Goal: Task Accomplishment & Management: Use online tool/utility

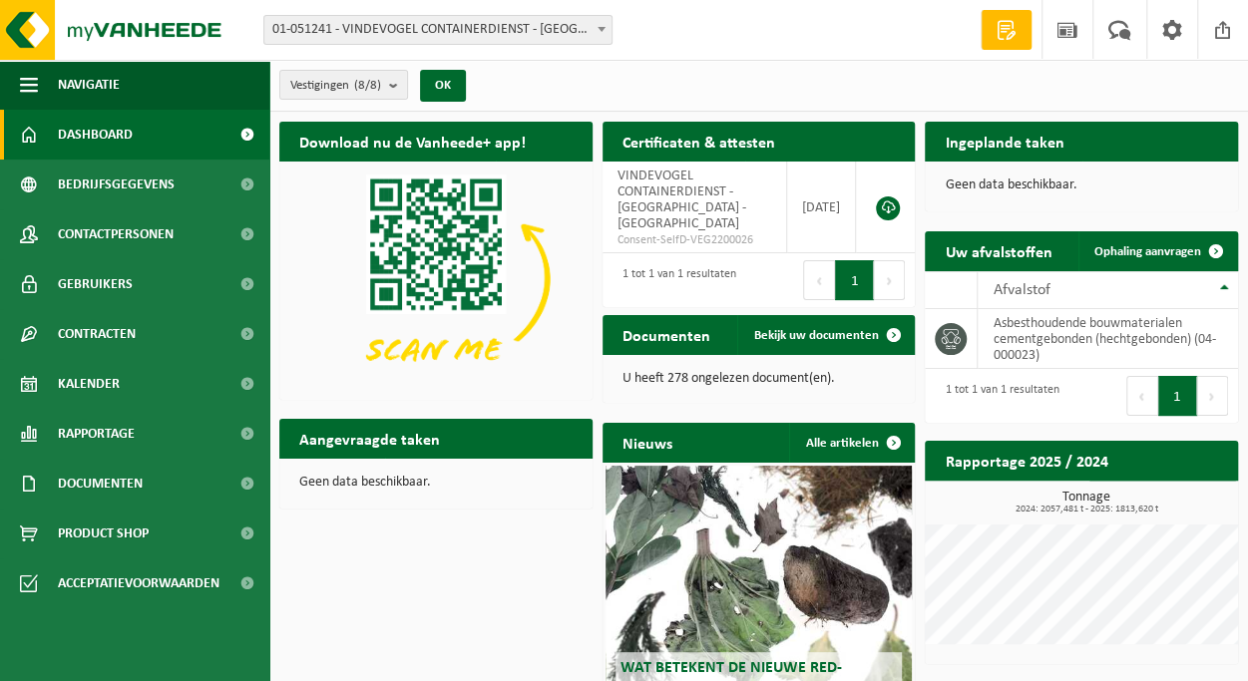
click at [246, 135] on span at bounding box center [246, 135] width 45 height 50
click at [1007, 31] on span at bounding box center [1006, 30] width 30 height 20
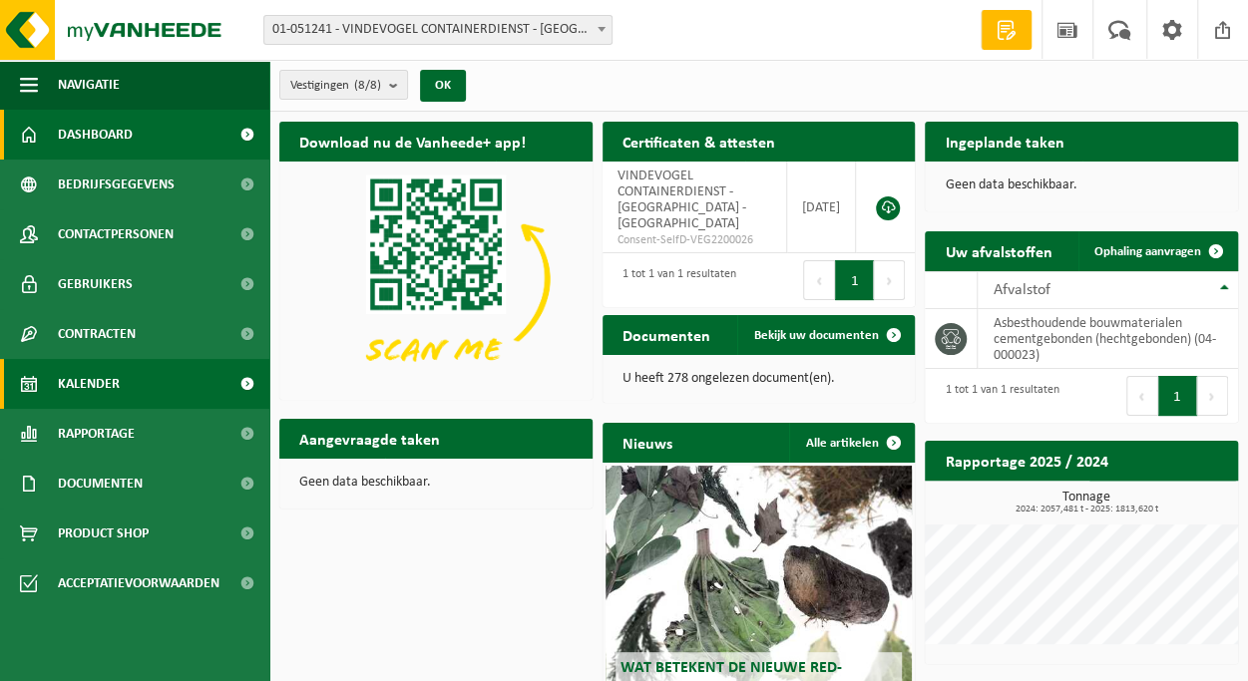
click at [122, 385] on link "Kalender" at bounding box center [134, 384] width 269 height 50
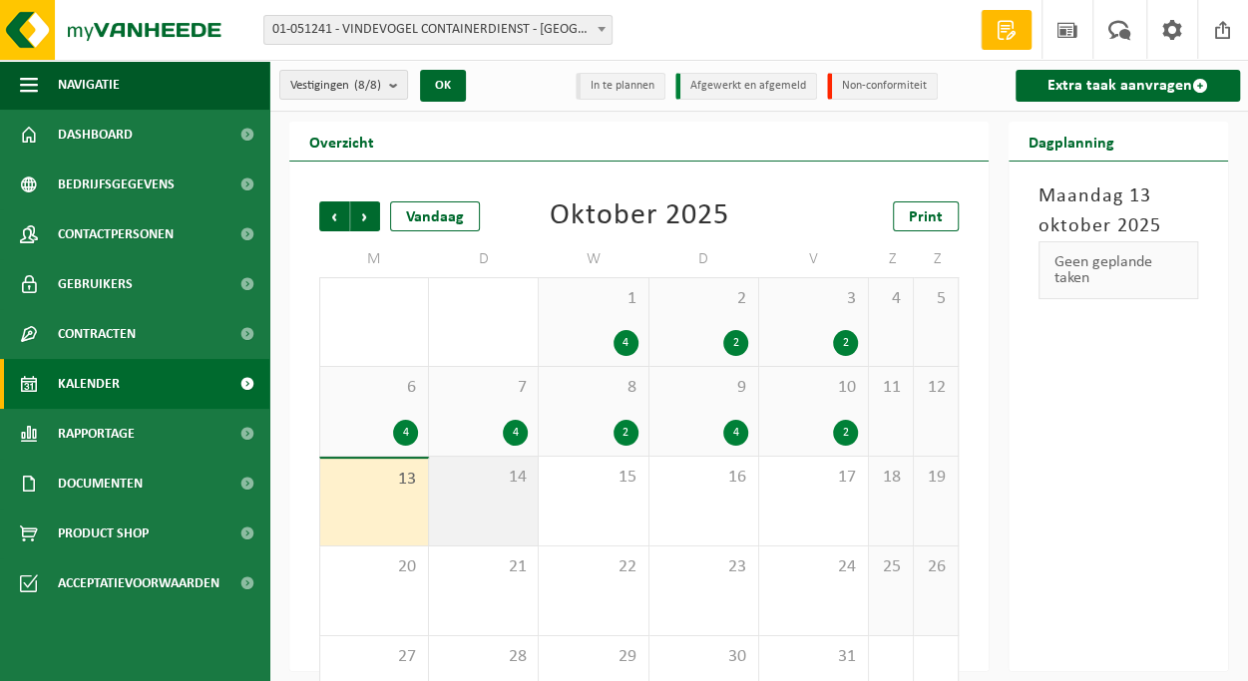
click at [481, 479] on span "14" at bounding box center [483, 478] width 89 height 22
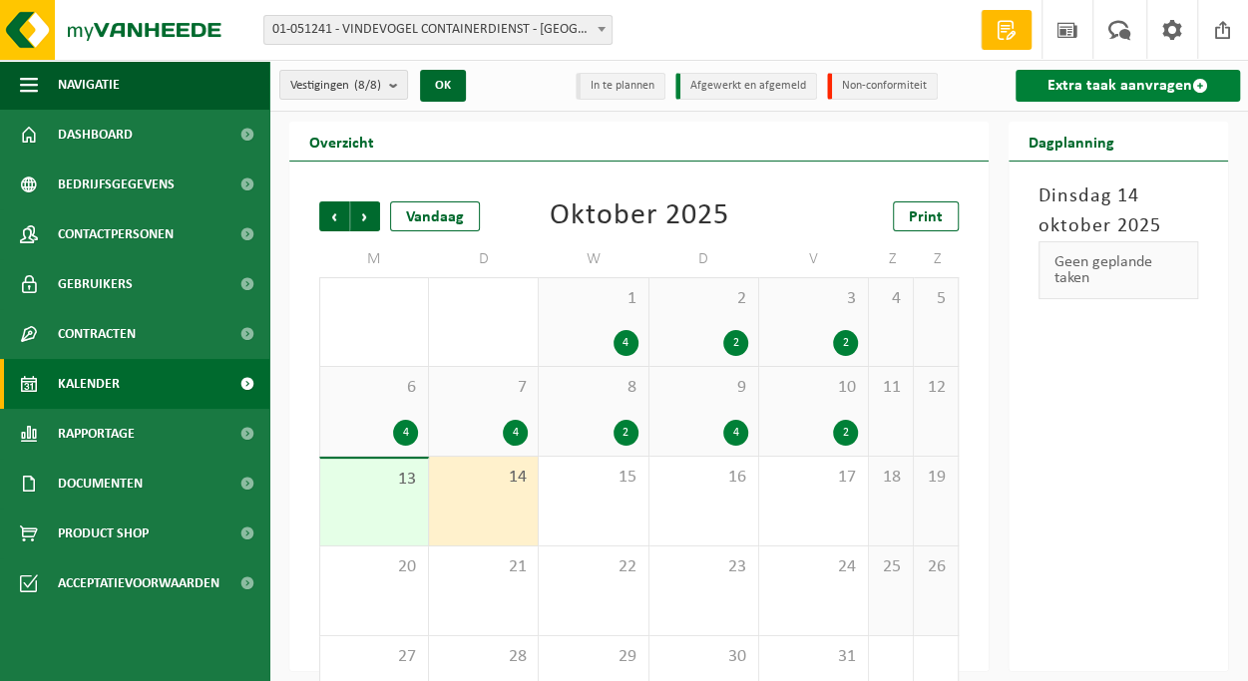
click at [1166, 79] on link "Extra taak aanvragen" at bounding box center [1127, 86] width 224 height 32
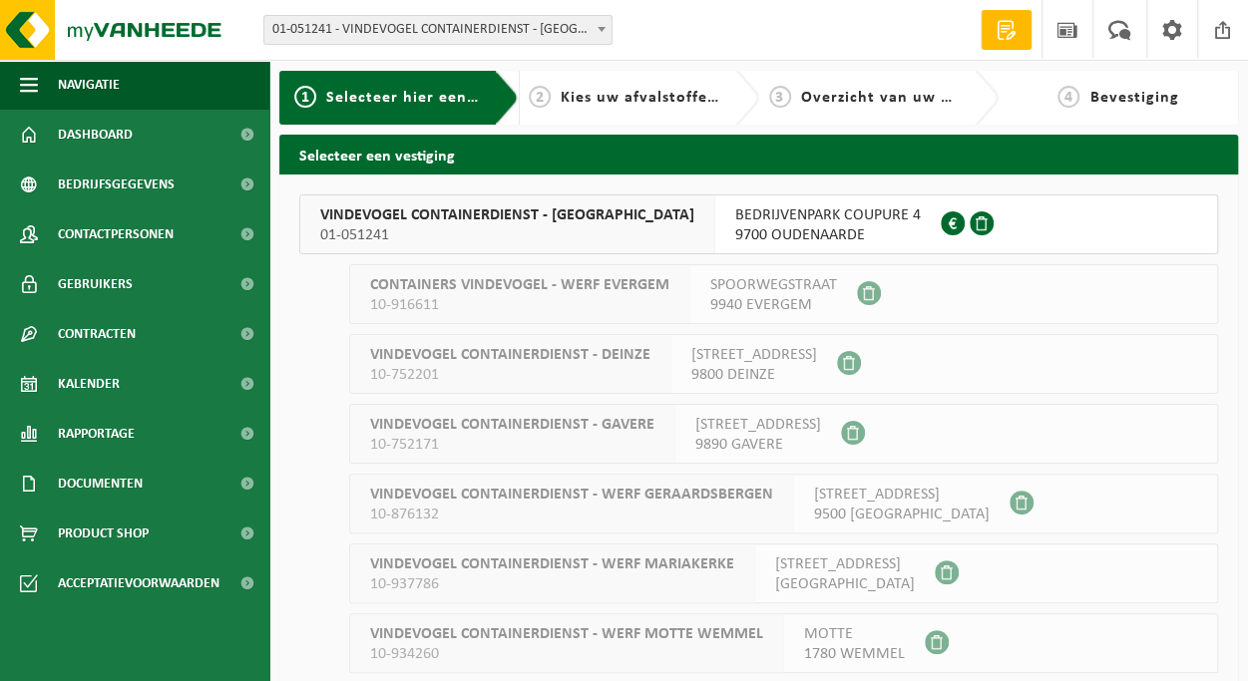
click at [848, 226] on span "9700 OUDENAARDE" at bounding box center [827, 235] width 185 height 20
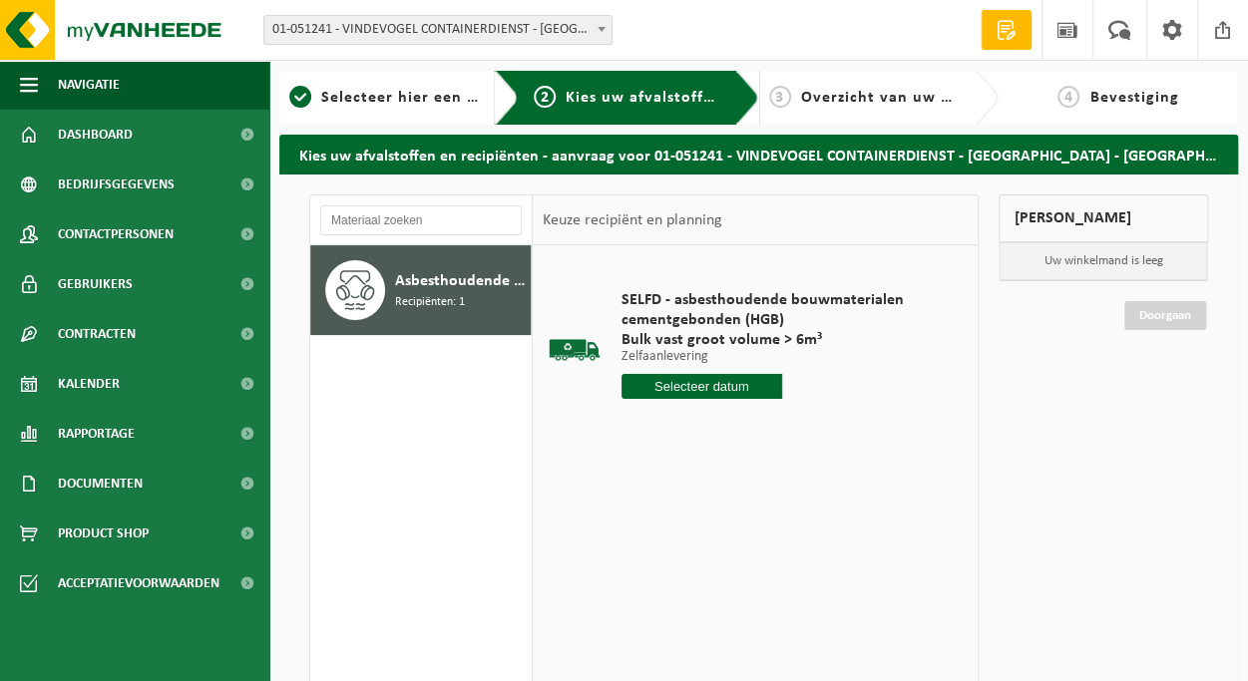
click at [746, 384] on input "text" at bounding box center [701, 386] width 161 height 25
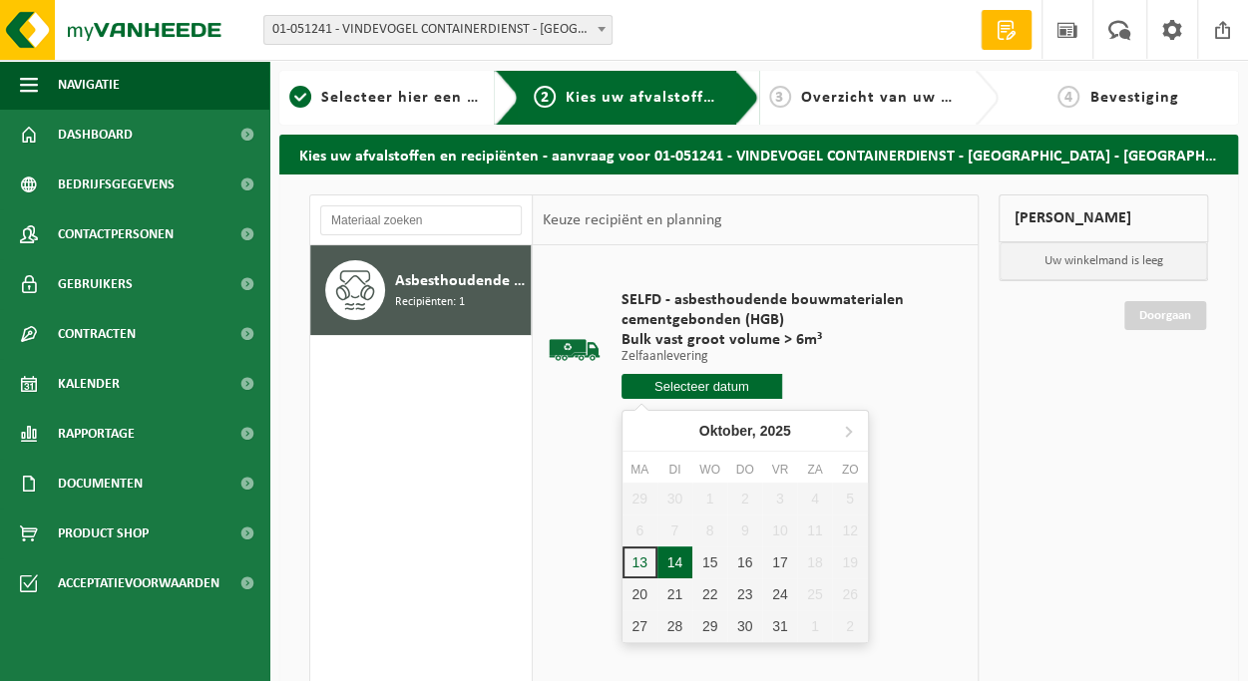
click at [676, 568] on div "14" at bounding box center [674, 562] width 35 height 32
type input "Van [DATE]"
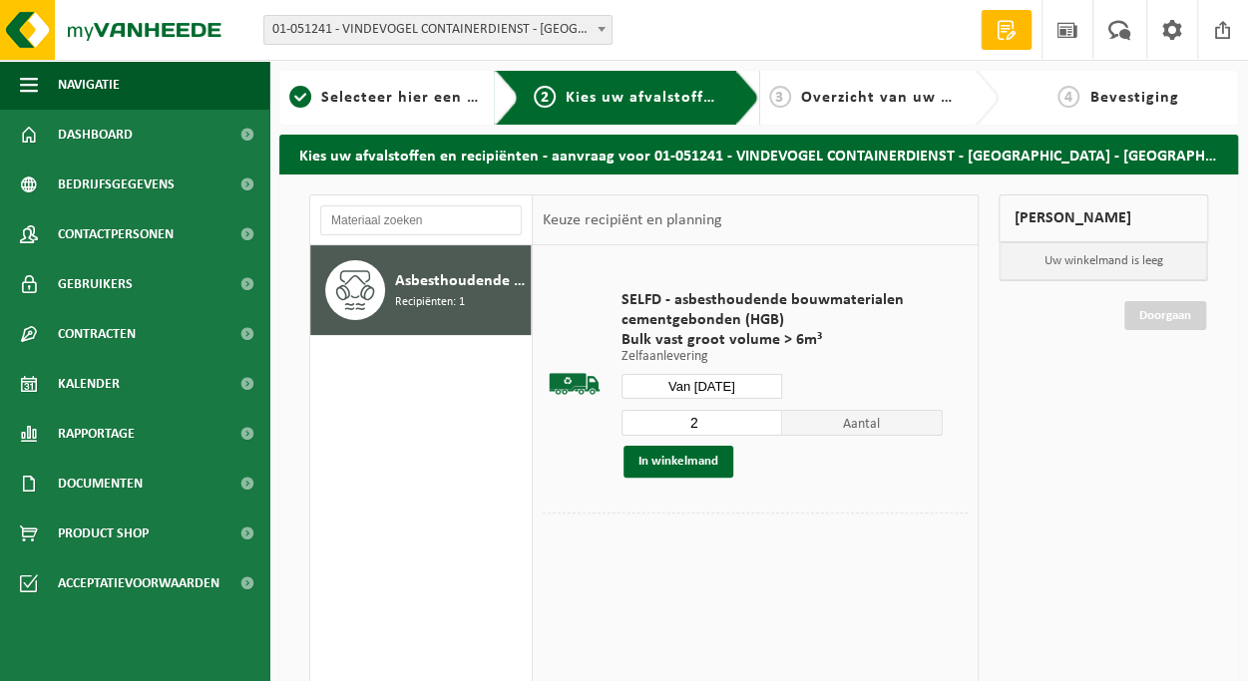
type input "2"
click at [769, 418] on input "2" at bounding box center [701, 423] width 161 height 26
click at [699, 462] on button "In winkelmand" at bounding box center [678, 462] width 110 height 32
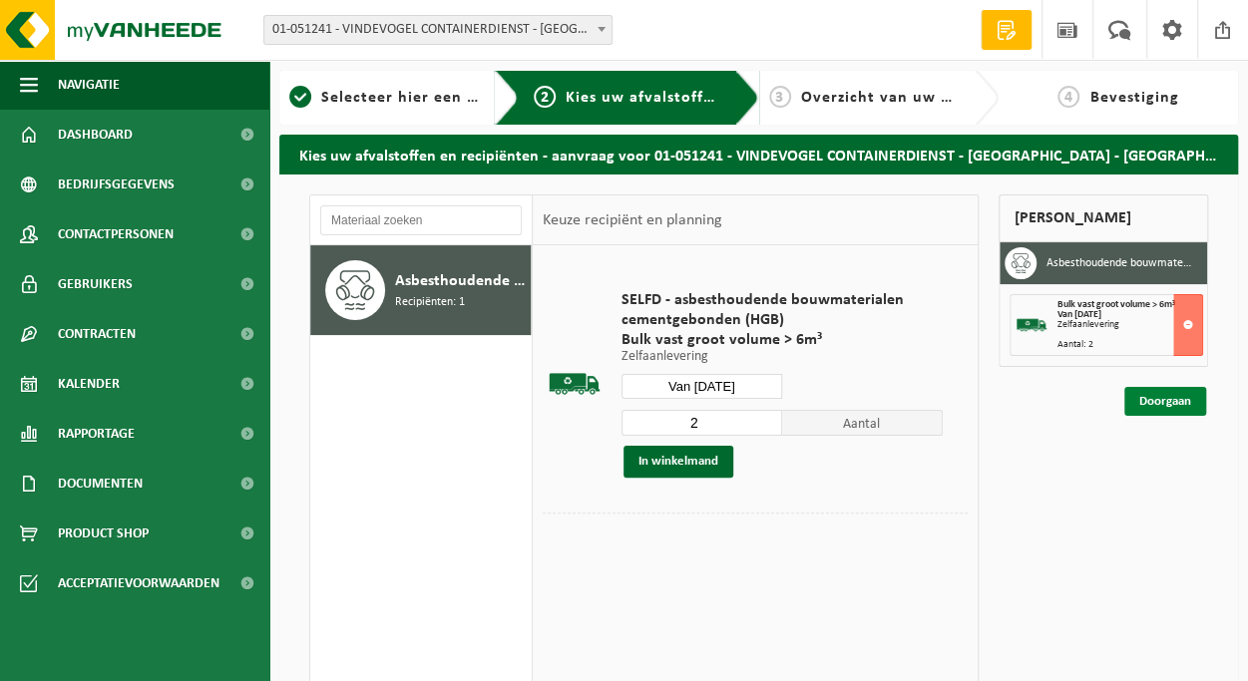
click at [1140, 398] on link "Doorgaan" at bounding box center [1165, 401] width 82 height 29
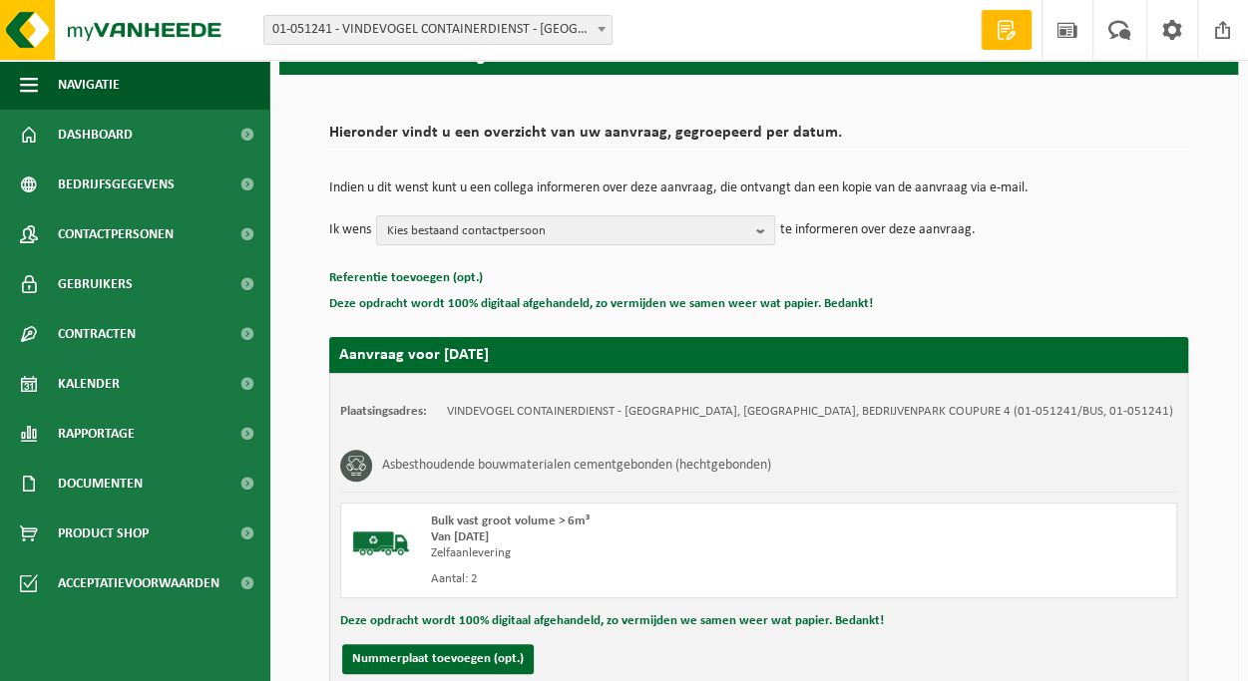
scroll to position [273, 0]
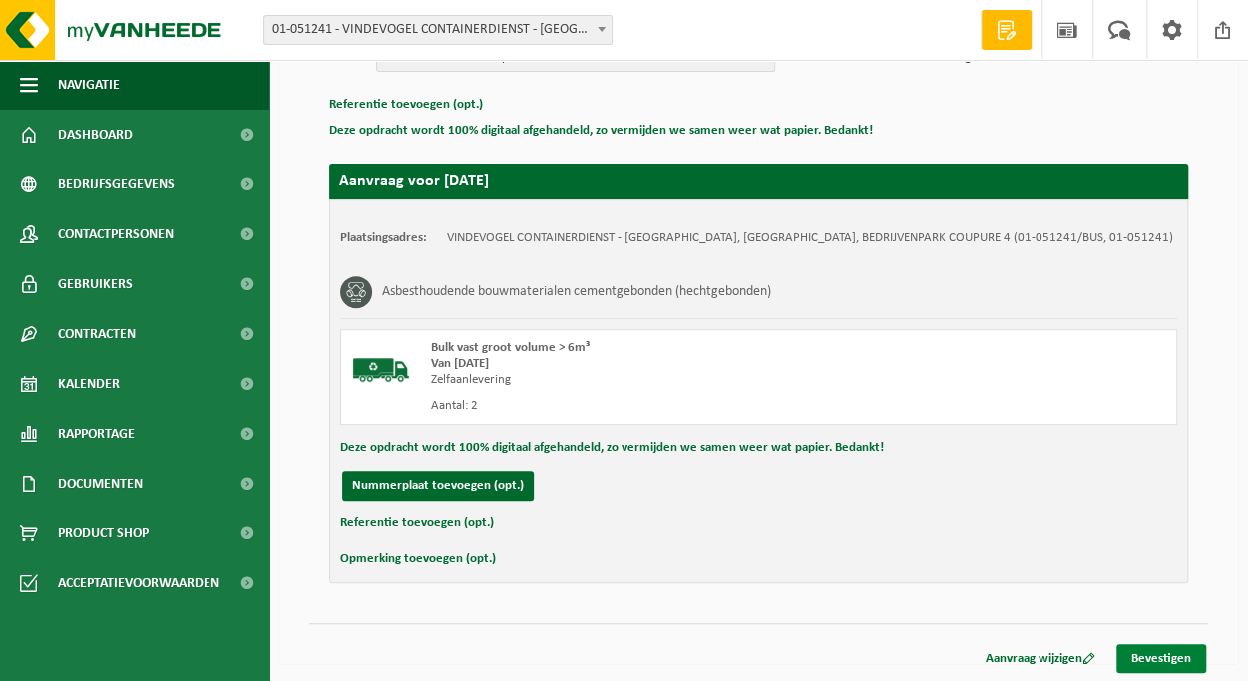
click at [1160, 647] on link "Bevestigen" at bounding box center [1161, 658] width 90 height 29
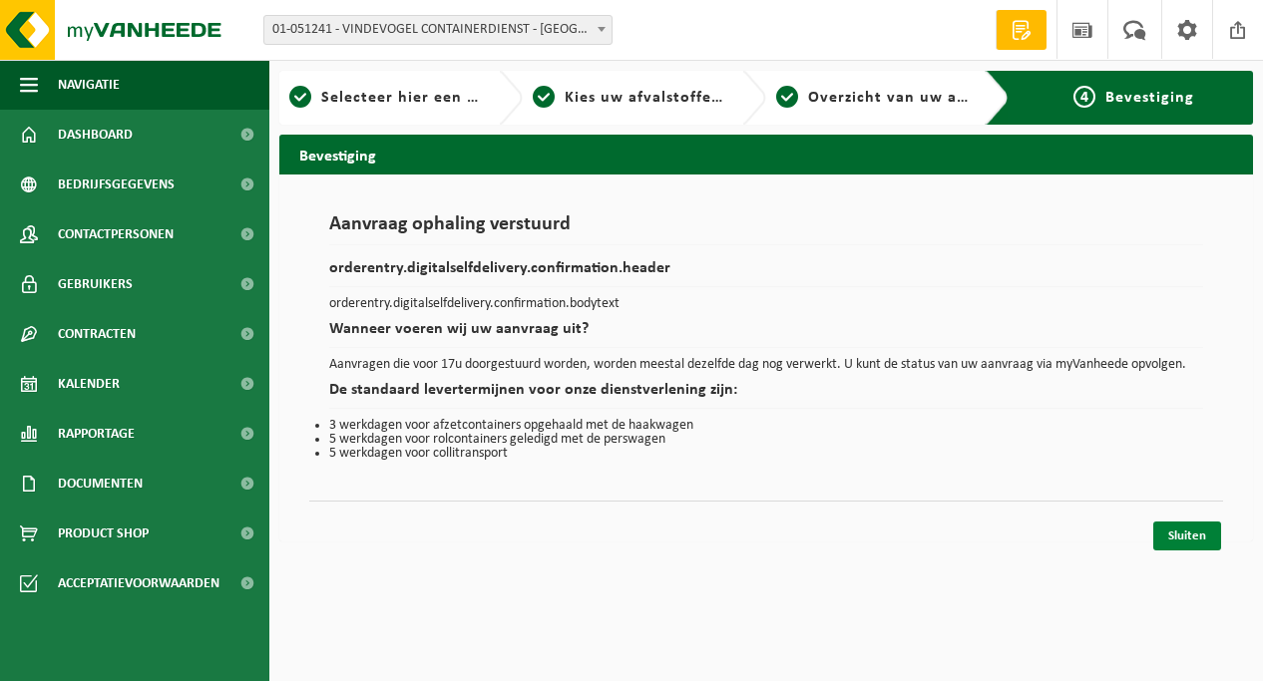
click at [1203, 530] on link "Sluiten" at bounding box center [1187, 536] width 68 height 29
